Goal: Obtain resource: Obtain resource

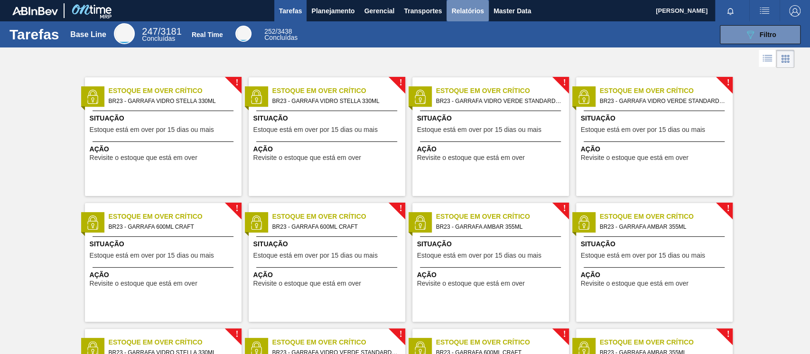
click at [474, 12] on span "Relatórios" at bounding box center [467, 10] width 32 height 11
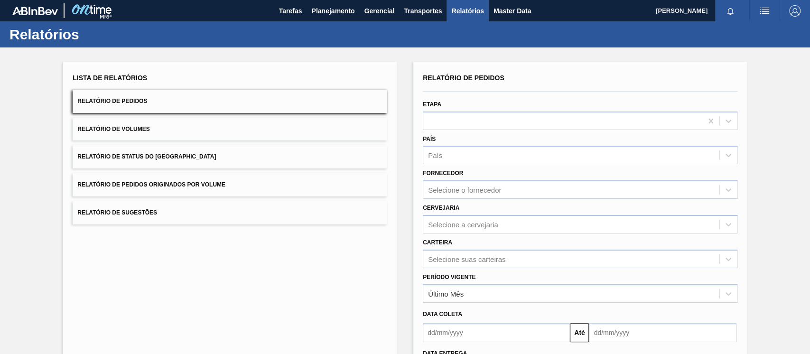
click at [182, 191] on button "Relatório de Pedidos Originados por Volume" at bounding box center [230, 184] width 314 height 23
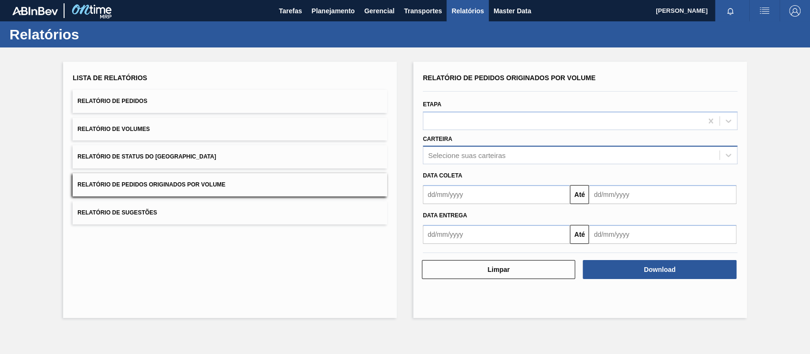
click at [478, 157] on div "Selecione suas carteiras" at bounding box center [466, 155] width 77 height 8
type input "pref"
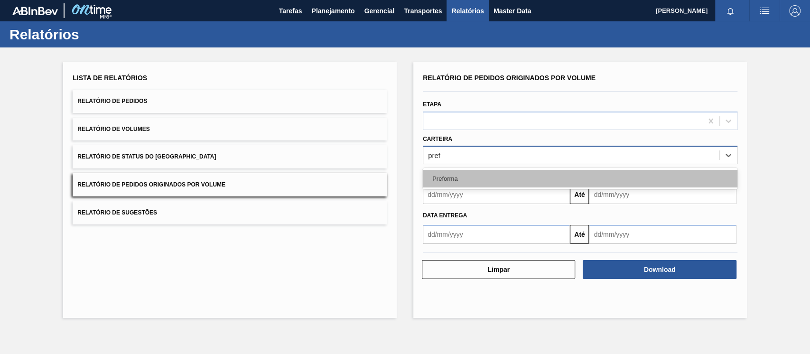
click at [465, 170] on div "Preforma" at bounding box center [580, 179] width 314 height 18
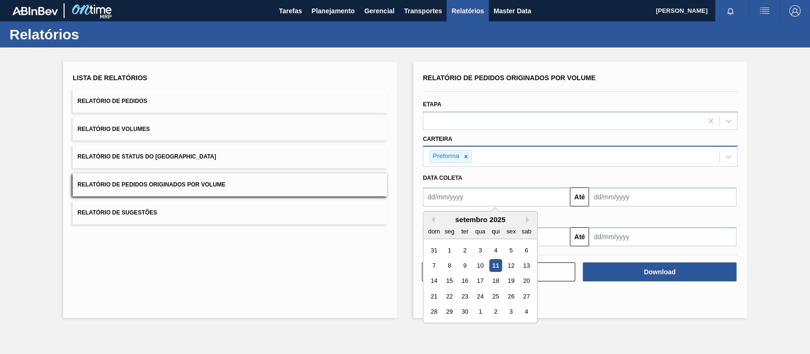
click at [462, 188] on input "text" at bounding box center [496, 196] width 147 height 19
click at [436, 223] on div "dom seg ter qua qui sex sab" at bounding box center [480, 230] width 114 height 15
click at [451, 248] on div "1" at bounding box center [449, 250] width 13 height 13
type input "[DATE]"
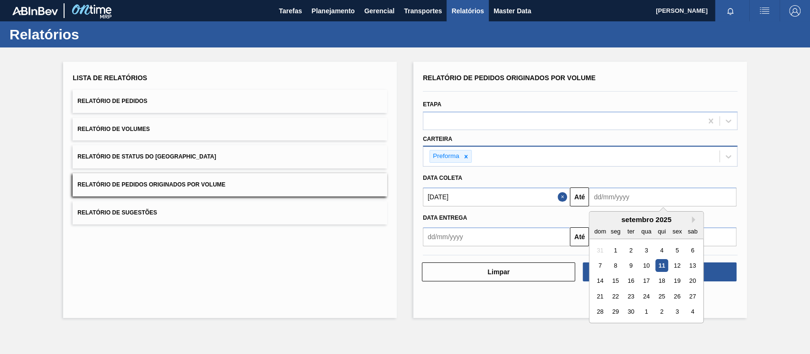
drag, startPoint x: 644, startPoint y: 195, endPoint x: 645, endPoint y: 208, distance: 12.9
click at [644, 195] on input "text" at bounding box center [662, 196] width 147 height 19
click at [630, 310] on div "30" at bounding box center [630, 311] width 13 height 13
type input "[DATE]"
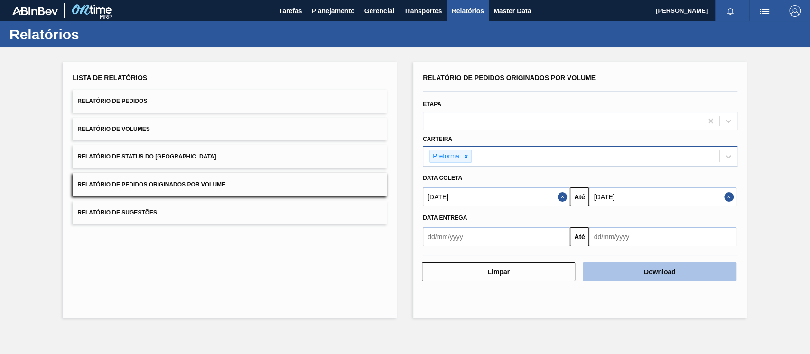
click at [621, 278] on button "Download" at bounding box center [658, 271] width 153 height 19
